Goal: Information Seeking & Learning: Learn about a topic

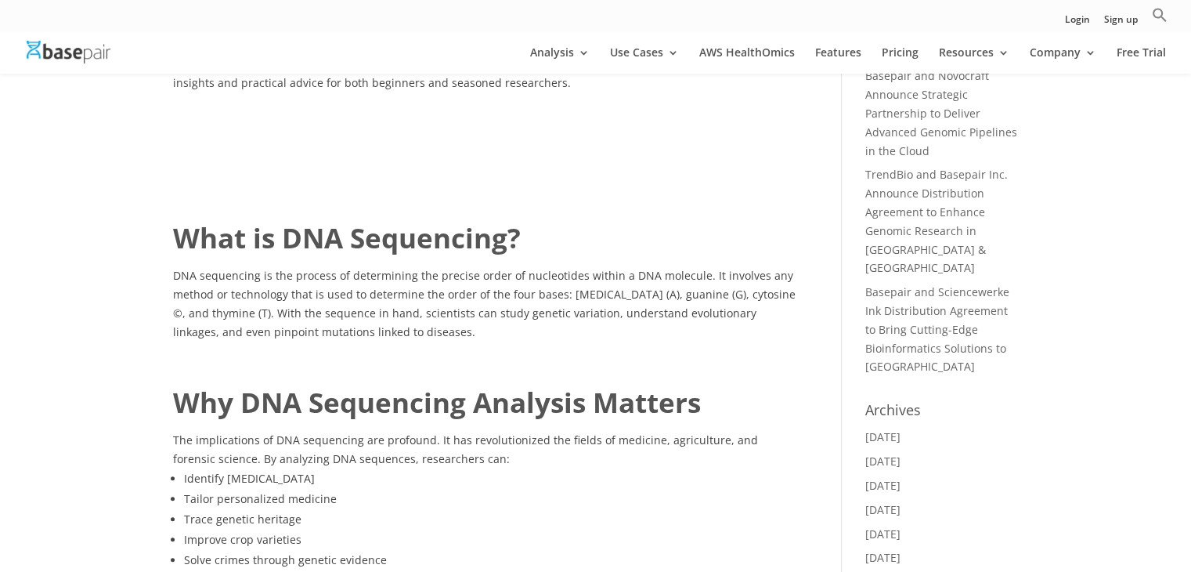
scroll to position [392, 0]
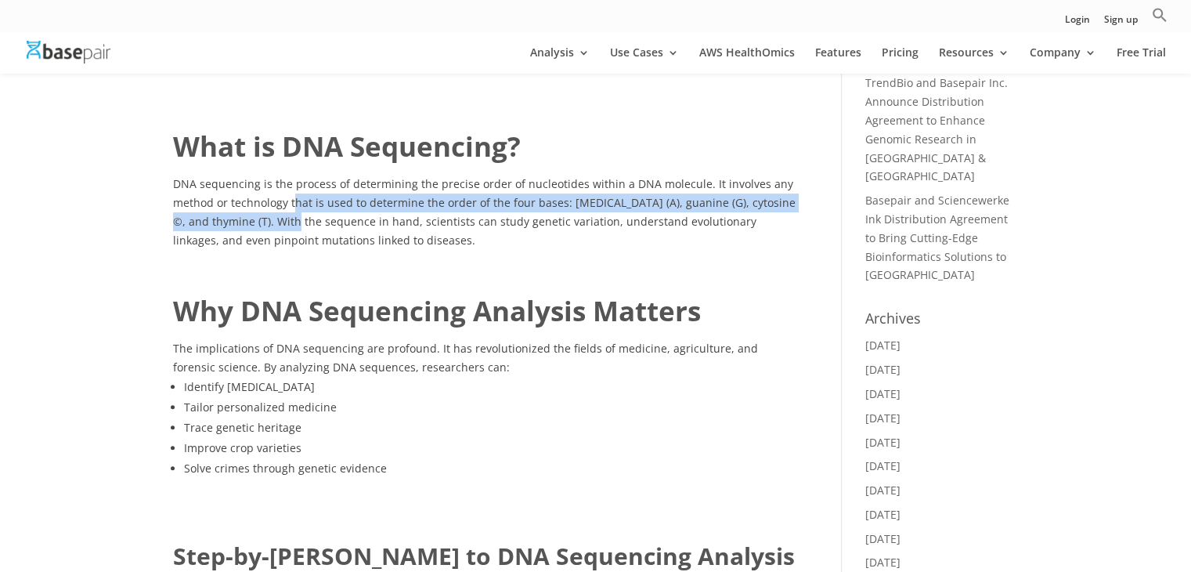
click at [292, 213] on p "DNA sequencing is the process of determining the precise order of nucleotides w…" at bounding box center [484, 212] width 623 height 74
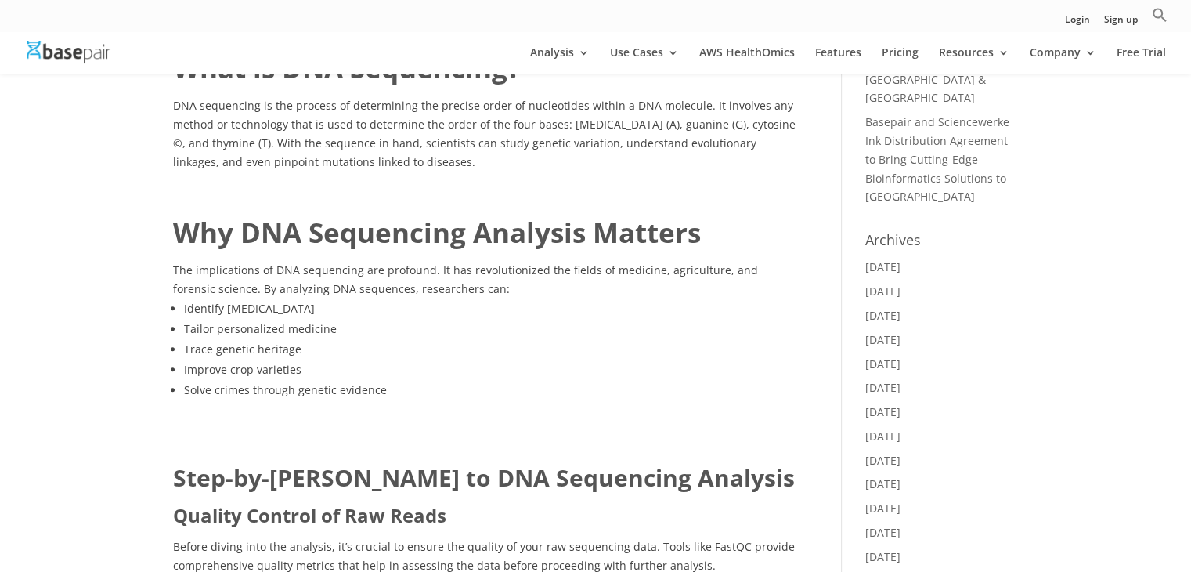
click at [273, 347] on li "Trace genetic heritage" at bounding box center [490, 349] width 612 height 20
click at [218, 330] on li "Tailor personalized medicine" at bounding box center [490, 329] width 612 height 20
click at [218, 381] on li "Solve crimes through genetic evidence" at bounding box center [490, 390] width 612 height 20
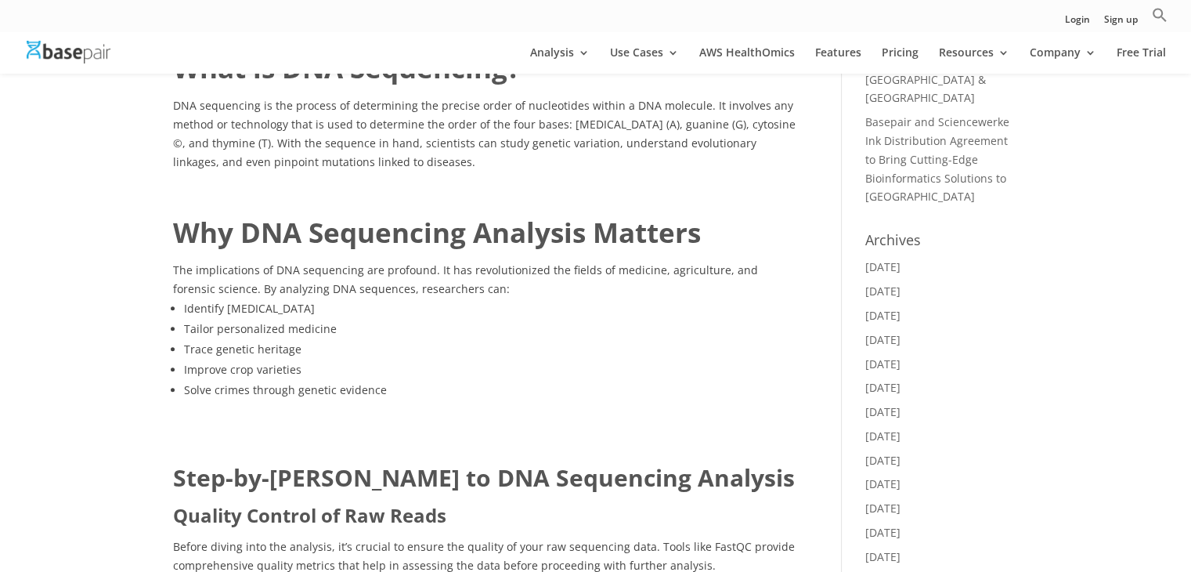
click at [224, 374] on li "Improve crop varieties" at bounding box center [490, 370] width 612 height 20
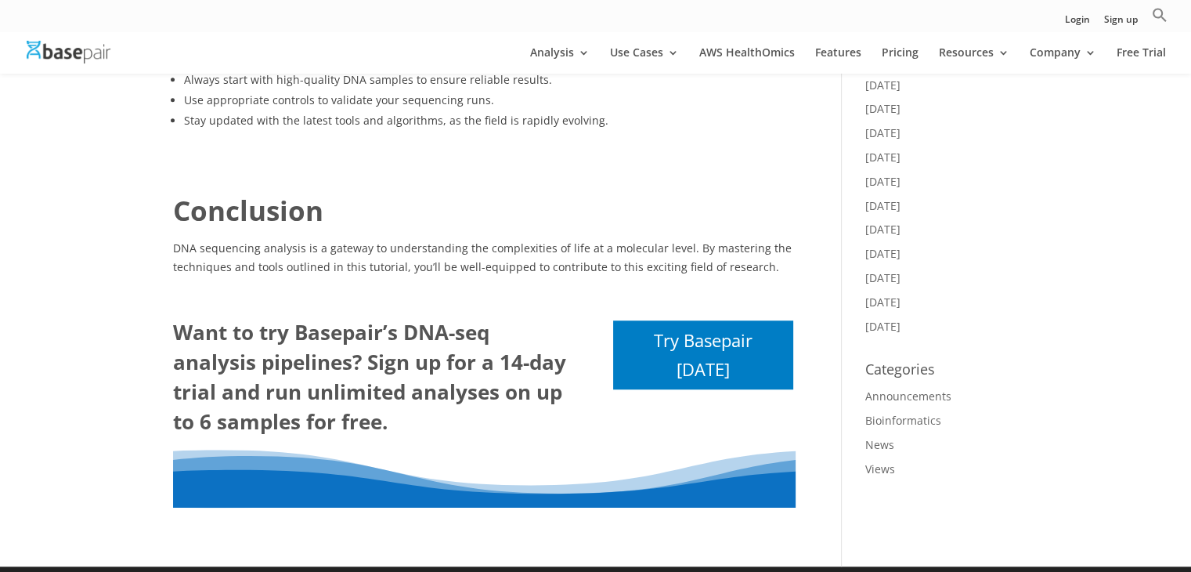
scroll to position [1332, 0]
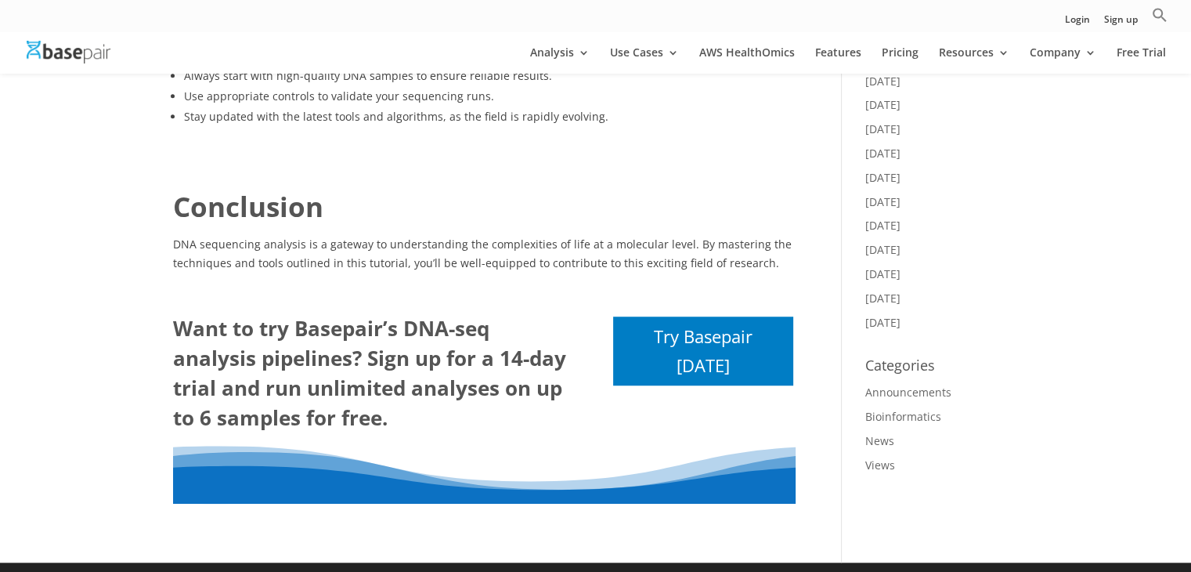
click at [298, 347] on strong "Want to try Basepair’s DNA-seq analysis pipelines? Sign up for a 14-day trial a…" at bounding box center [369, 372] width 393 height 117
click at [293, 352] on strong "Want to try Basepair’s DNA-seq analysis pipelines? Sign up for a 14-day trial a…" at bounding box center [369, 372] width 393 height 117
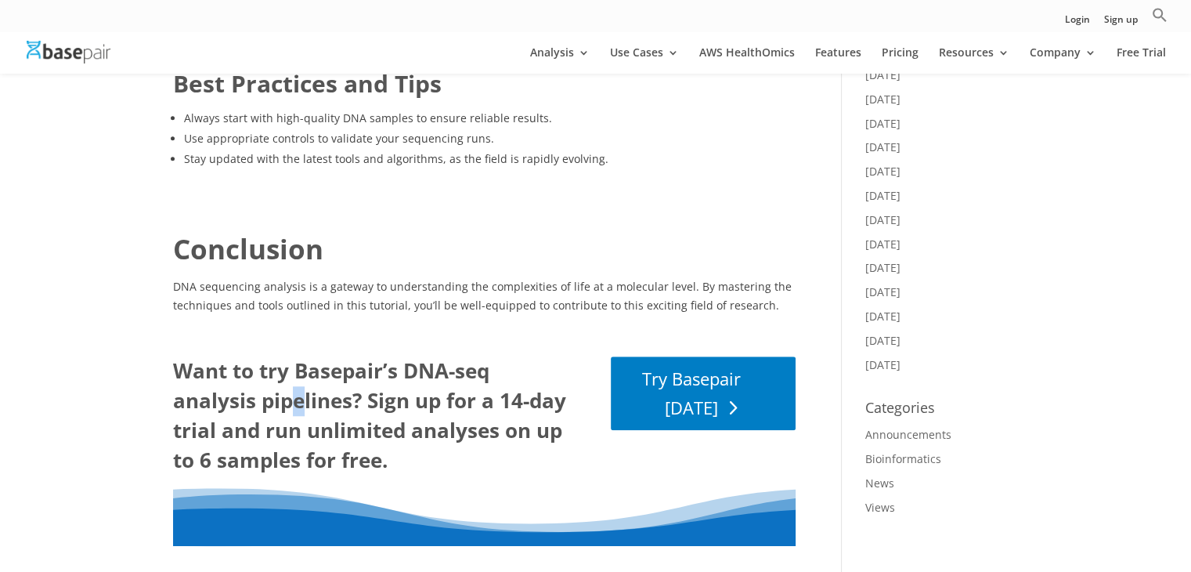
scroll to position [1276, 0]
